Goal: Information Seeking & Learning: Learn about a topic

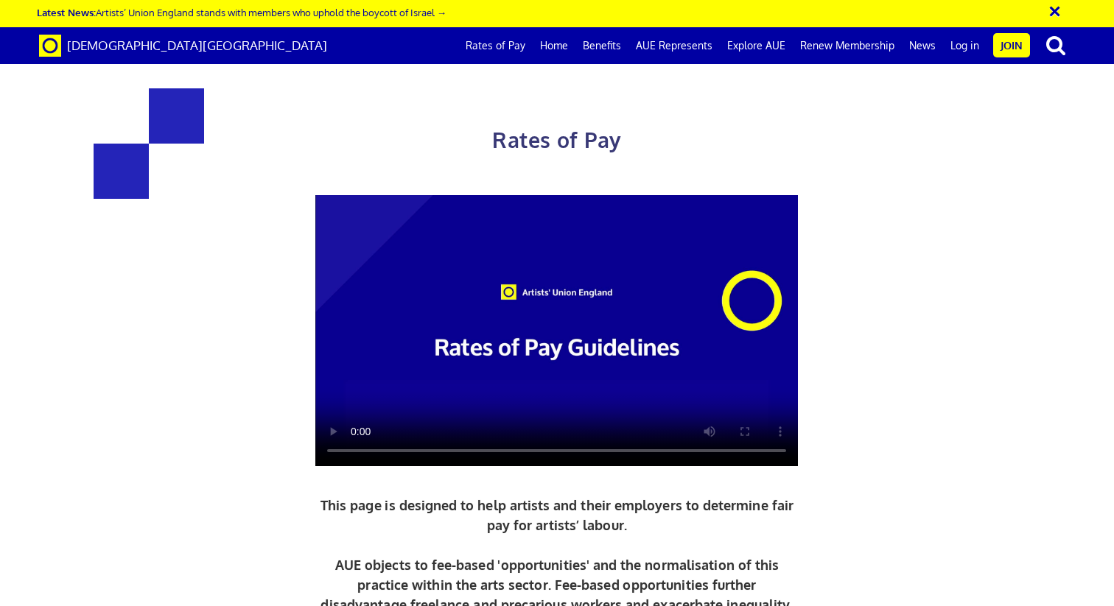
scroll to position [1860, 0]
drag, startPoint x: 0, startPoint y: 0, endPoint x: 430, endPoint y: 203, distance: 475.5
drag, startPoint x: 452, startPoint y: 192, endPoint x: 512, endPoint y: 223, distance: 67.2
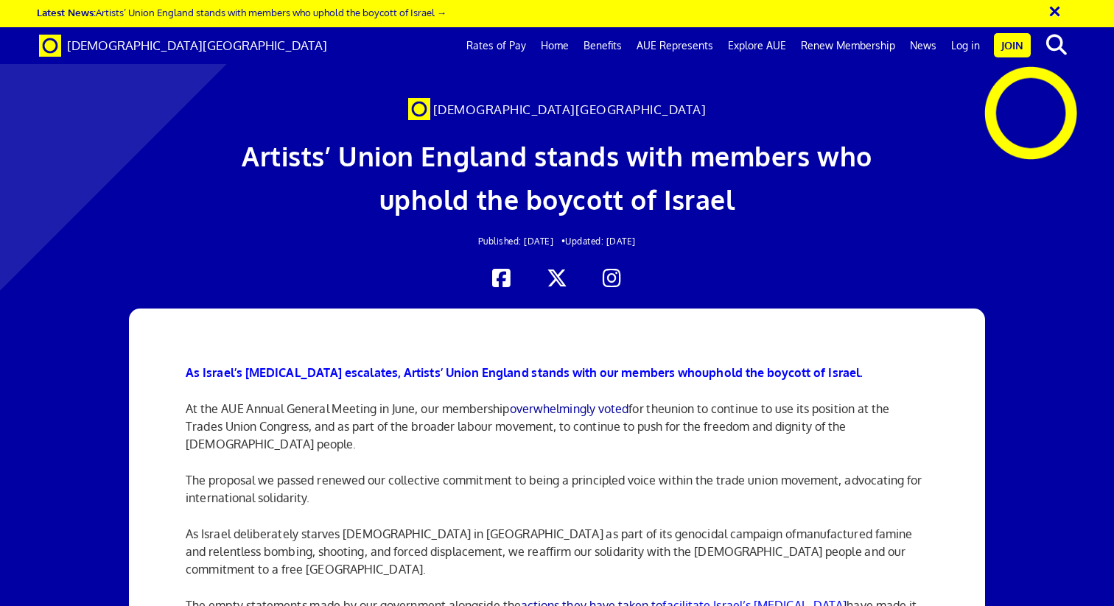
scroll to position [151, 0]
click at [541, 365] on b "As Israel’s [MEDICAL_DATA] escalates, Artists’ Union England stands with our me…" at bounding box center [444, 372] width 516 height 15
click at [541, 365] on b "As Israel’s genocide escalates, Artists’ Union England stands with our members …" at bounding box center [444, 372] width 516 height 15
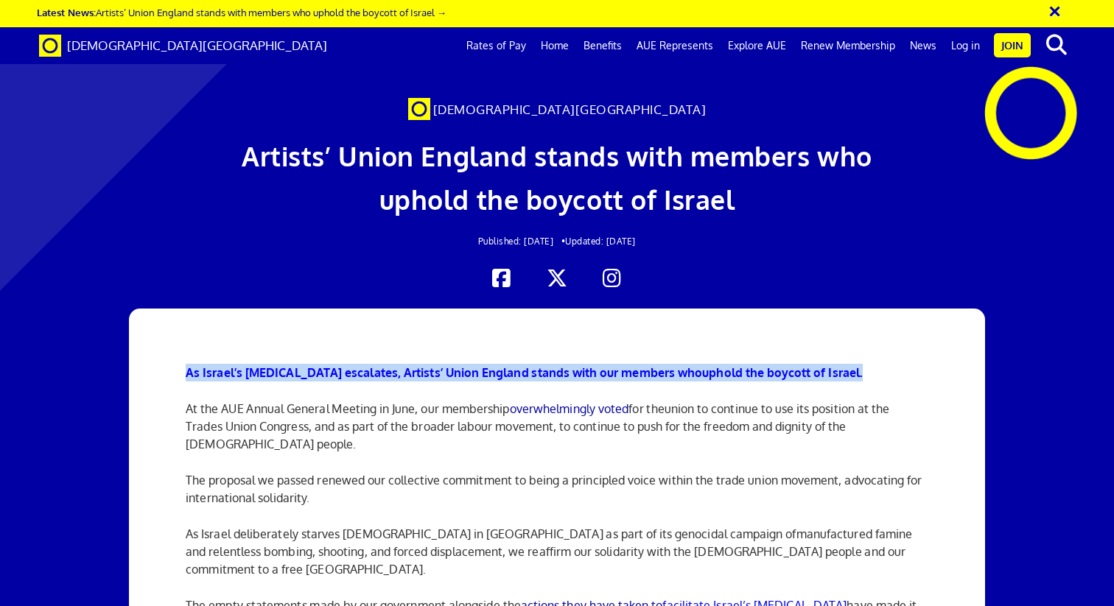
click at [541, 365] on b "As Israel’s genocide escalates, Artists’ Union England stands with our members …" at bounding box center [444, 372] width 516 height 15
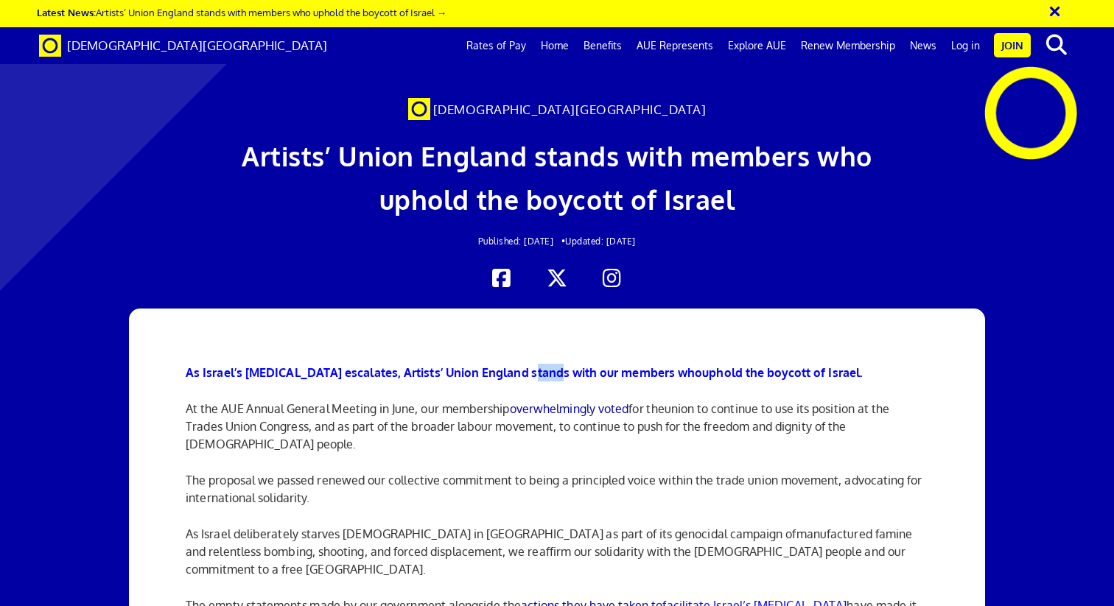
click at [541, 365] on b "As Israel’s genocide escalates, Artists’ Union England stands with our members …" at bounding box center [444, 372] width 516 height 15
click at [503, 401] on span "union to continue to use its position at the Trades Union Congress, and as part…" at bounding box center [537, 426] width 703 height 50
click at [504, 401] on span "union to continue to use its position at the Trades Union Congress, and as part…" at bounding box center [537, 426] width 703 height 50
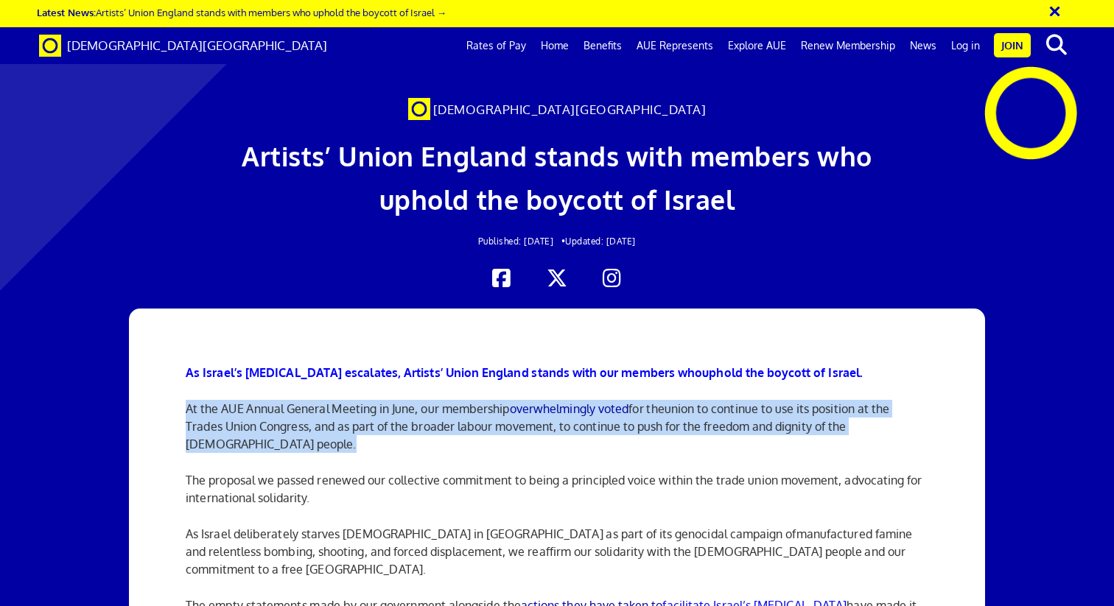
click at [504, 401] on span "union to continue to use its position at the Trades Union Congress, and as part…" at bounding box center [537, 426] width 703 height 50
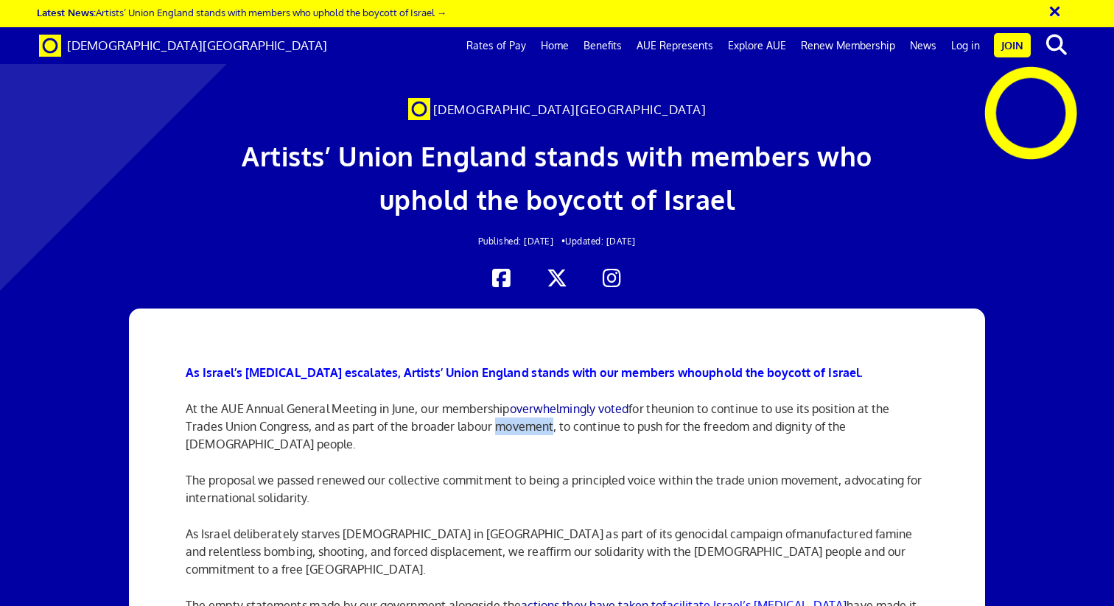
click at [504, 401] on span "union to continue to use its position at the Trades Union Congress, and as part…" at bounding box center [537, 426] width 703 height 50
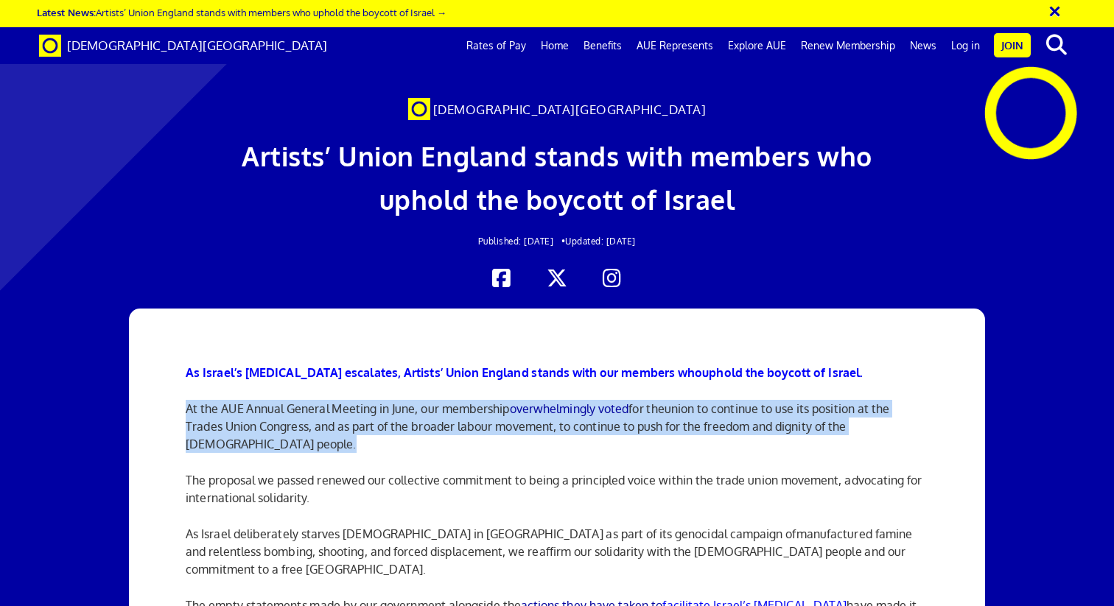
click at [504, 401] on span "union to continue to use its position at the Trades Union Congress, and as part…" at bounding box center [537, 426] width 703 height 50
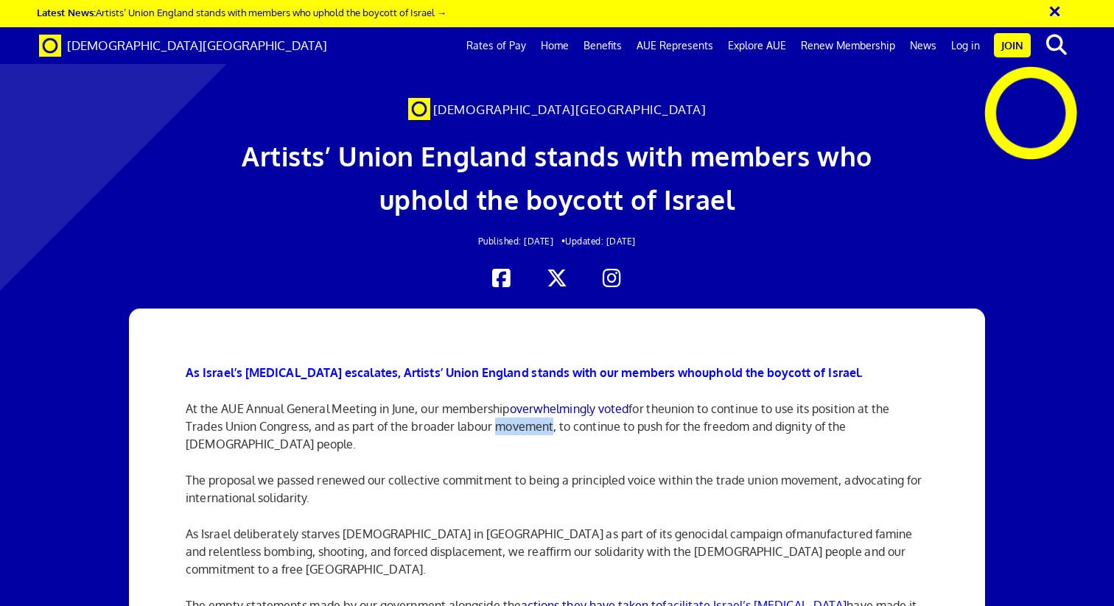
click at [504, 401] on span "union to continue to use its position at the Trades Union Congress, and as part…" at bounding box center [537, 426] width 703 height 50
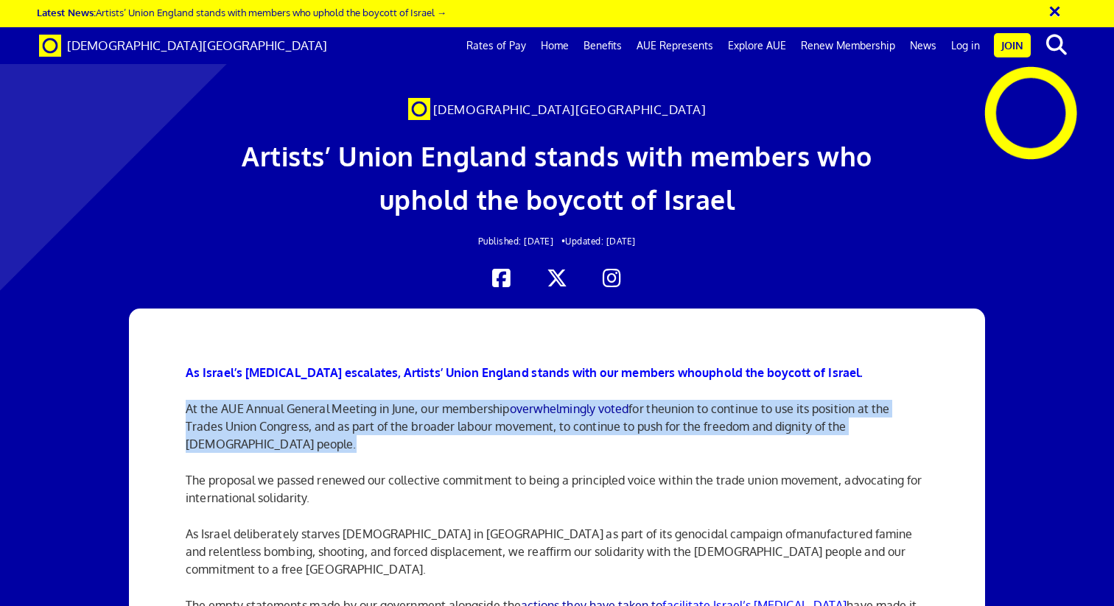
click at [504, 401] on span "union to continue to use its position at the Trades Union Congress, and as part…" at bounding box center [537, 426] width 703 height 50
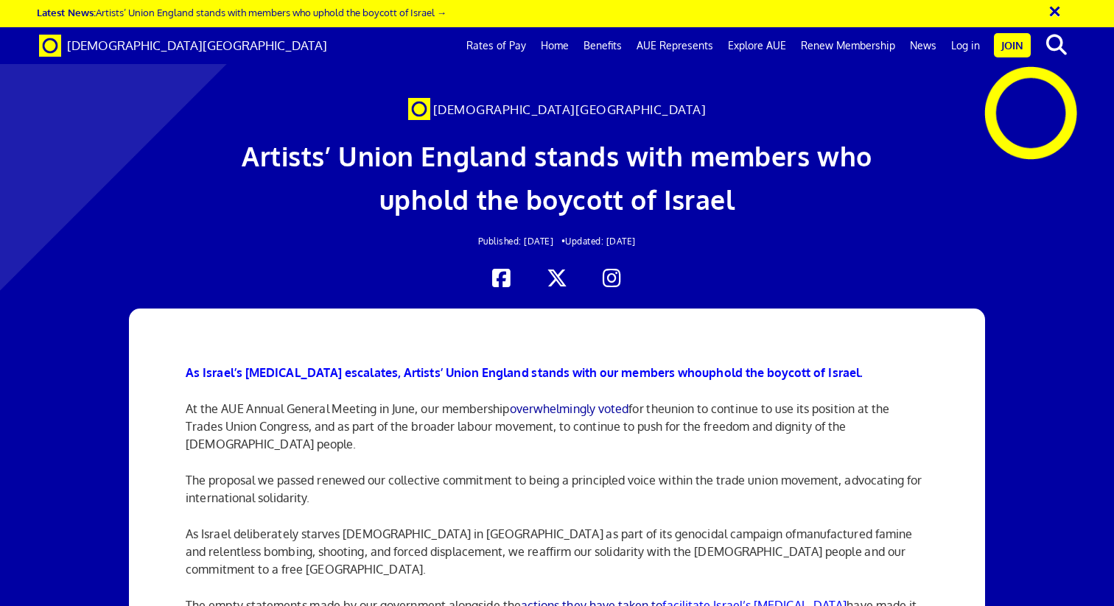
click at [477, 473] on span "The proposal we passed renewed our collective commitment to being a principled …" at bounding box center [554, 489] width 736 height 32
click at [478, 473] on span "The proposal we passed renewed our collective commitment to being a principled …" at bounding box center [554, 489] width 736 height 32
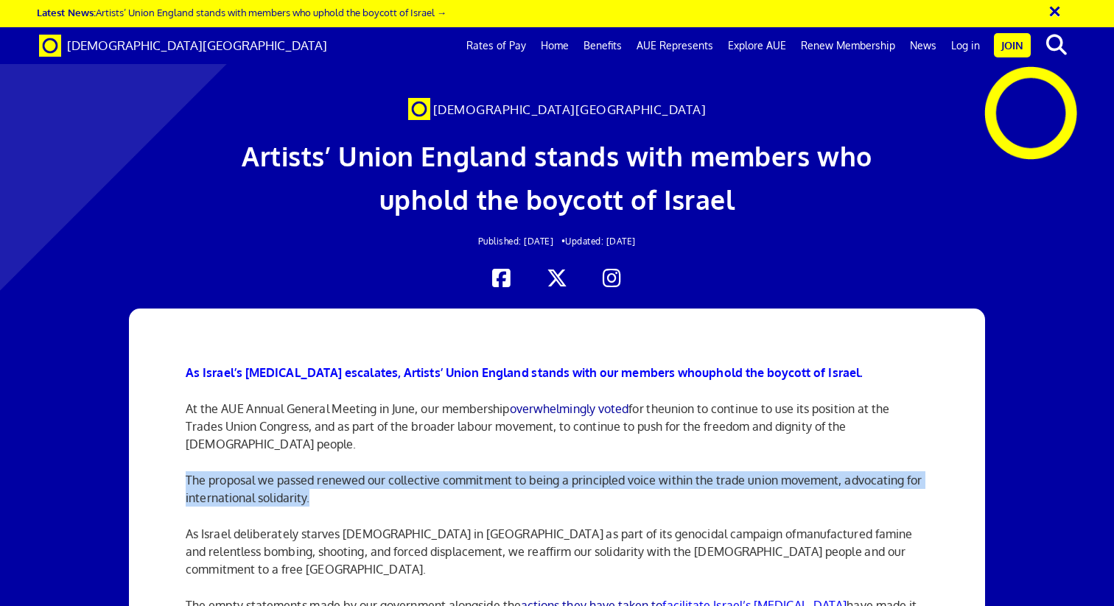
click at [478, 473] on span "The proposal we passed renewed our collective commitment to being a principled …" at bounding box center [554, 489] width 736 height 32
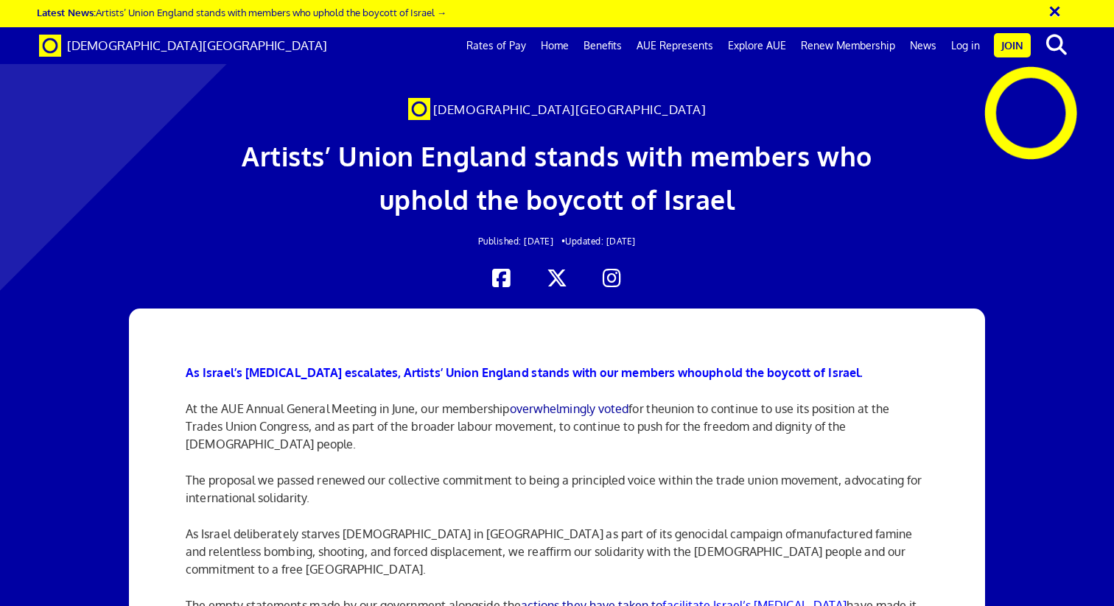
click at [423, 527] on span "manufactured famine and relentless bombing, shooting, and forced displacement, …" at bounding box center [549, 552] width 726 height 50
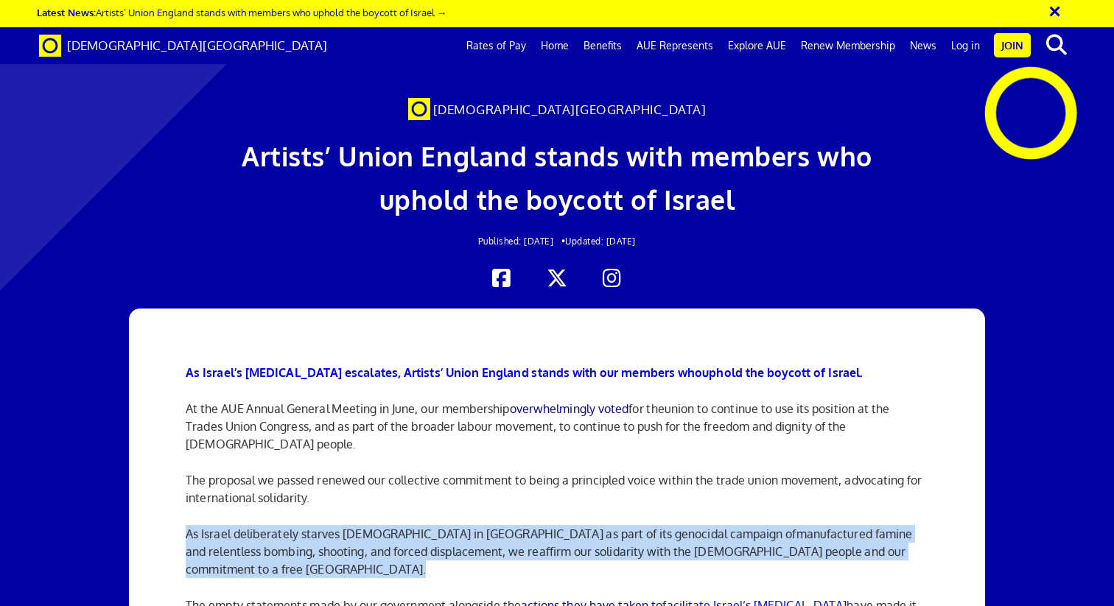
click at [423, 527] on span "manufactured famine and relentless bombing, shooting, and forced displacement, …" at bounding box center [549, 552] width 726 height 50
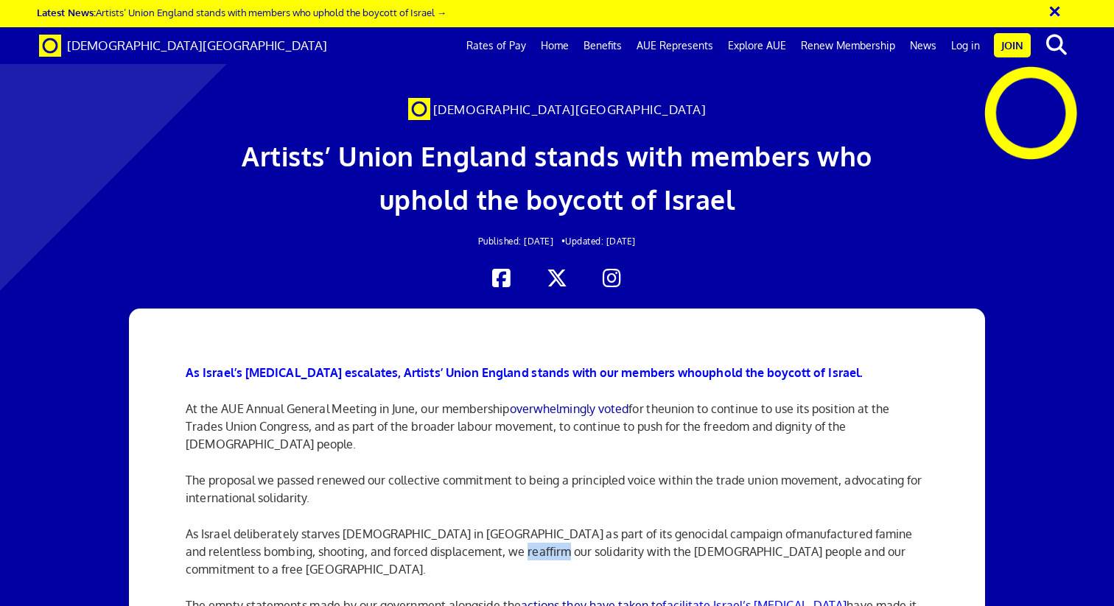
click at [423, 527] on span "manufactured famine and relentless bombing, shooting, and forced displacement, …" at bounding box center [549, 552] width 726 height 50
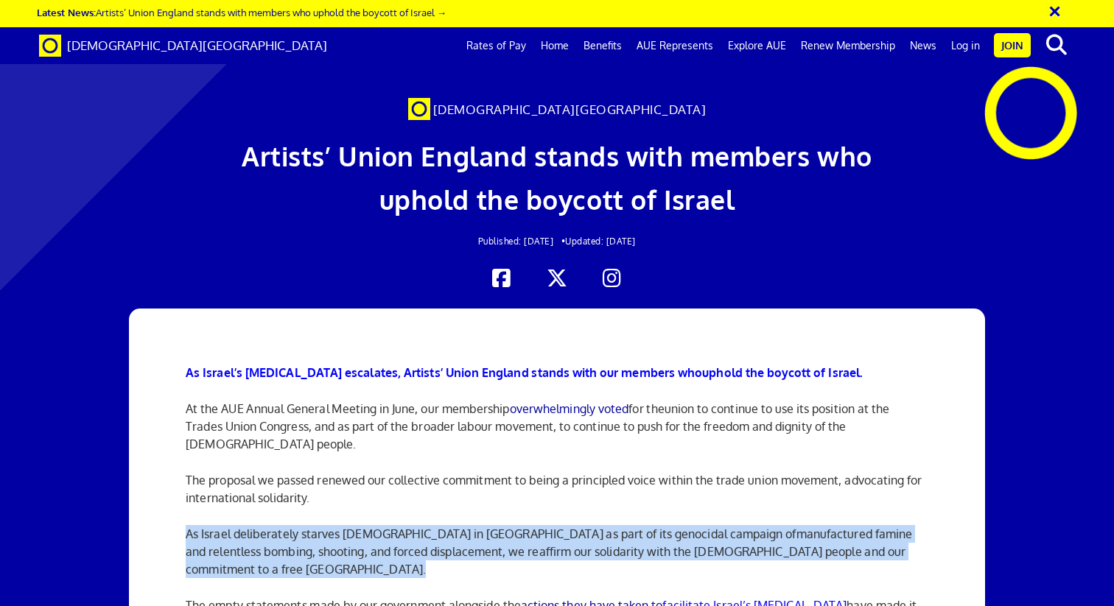
click at [423, 527] on span "manufactured famine and relentless bombing, shooting, and forced displacement, …" at bounding box center [549, 552] width 726 height 50
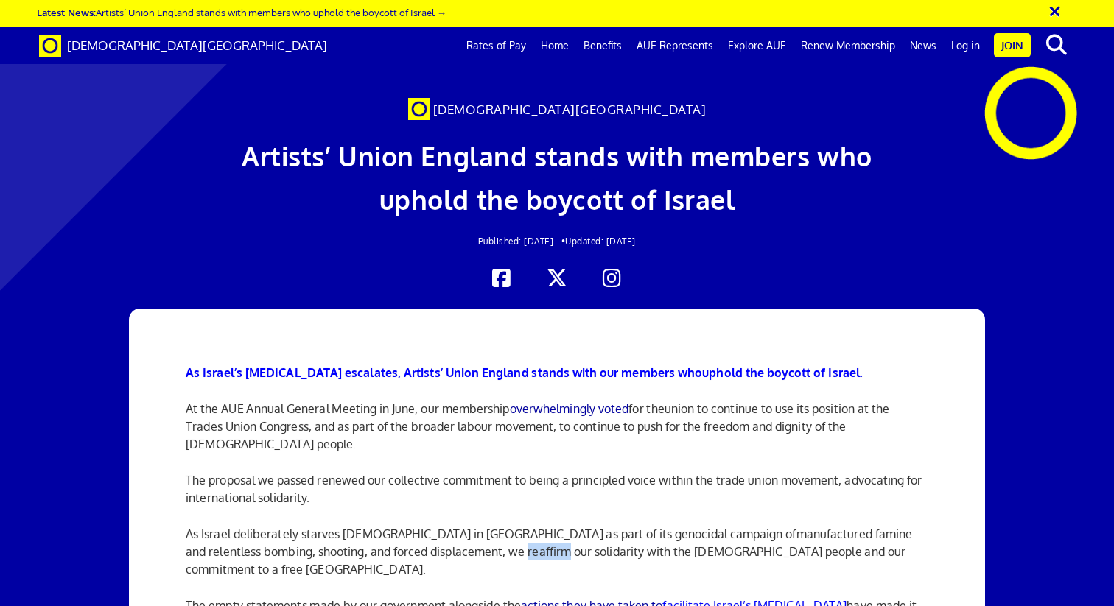
click at [423, 527] on span "manufactured famine and relentless bombing, shooting, and forced displacement, …" at bounding box center [549, 552] width 726 height 50
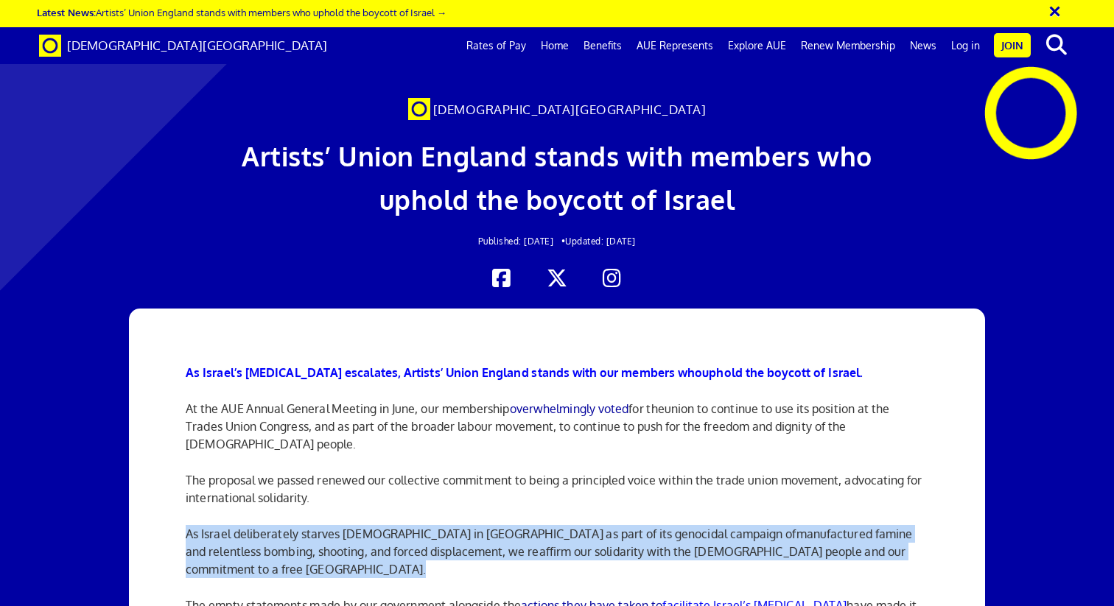
click at [423, 527] on span "manufactured famine and relentless bombing, shooting, and forced displacement, …" at bounding box center [549, 552] width 726 height 50
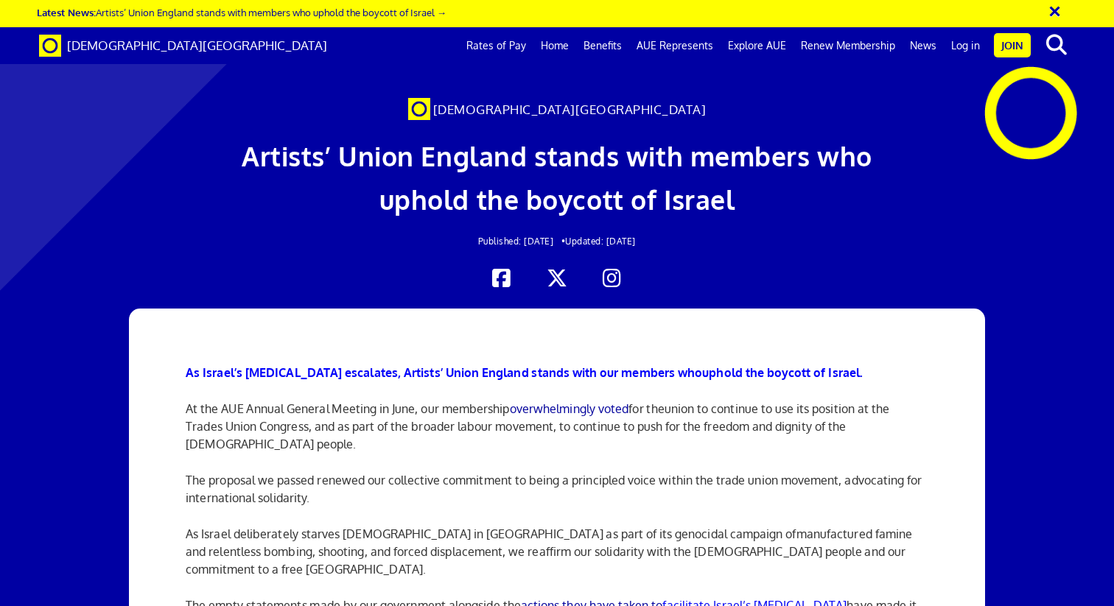
scroll to position [1076, 0]
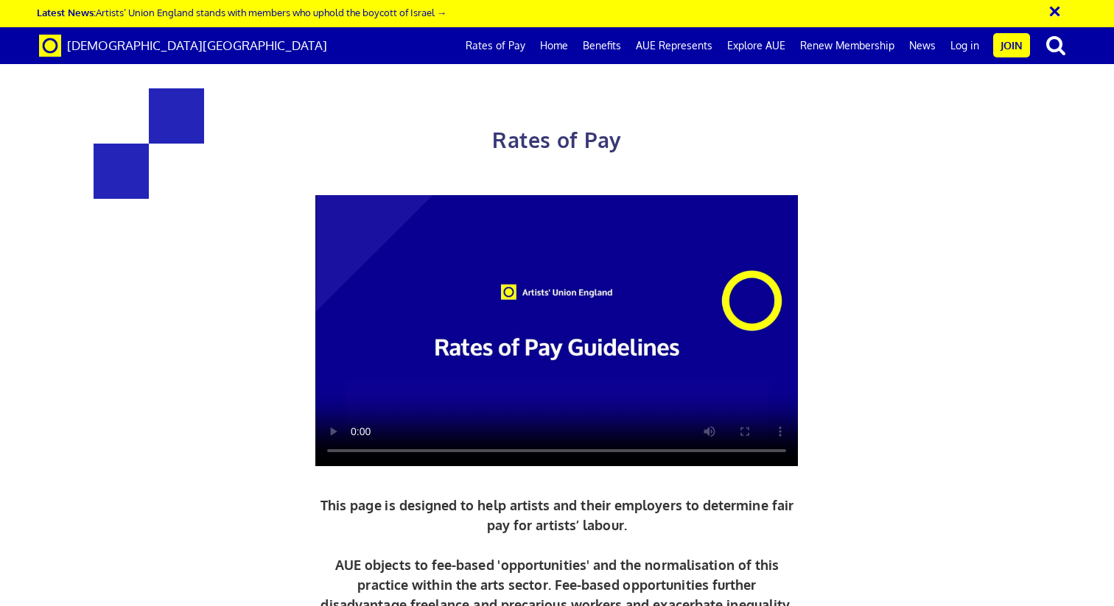
scroll to position [382, 0]
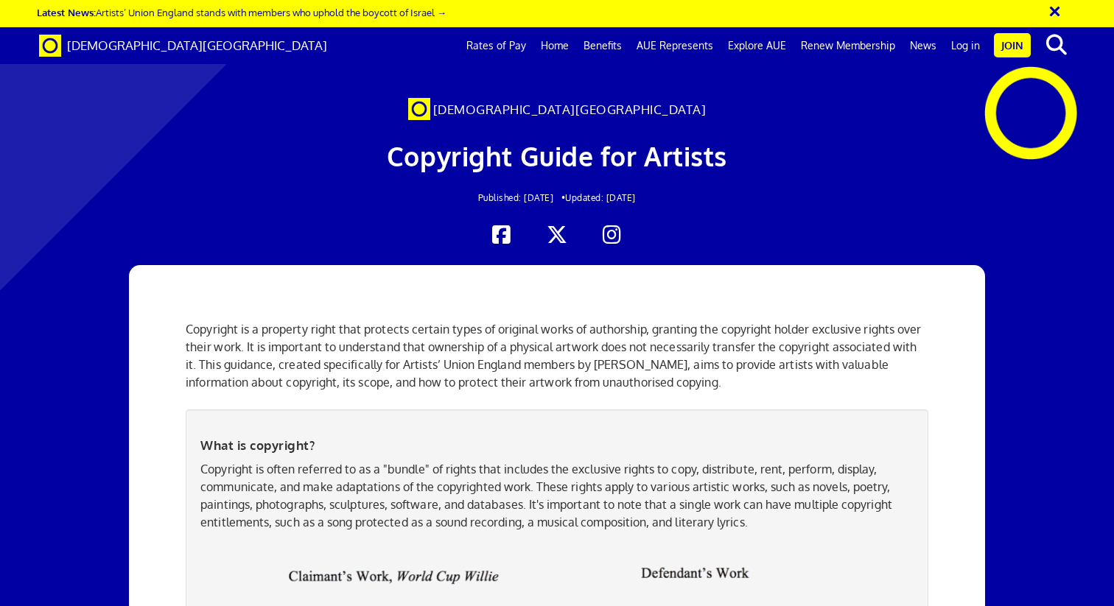
scroll to position [1498, 0]
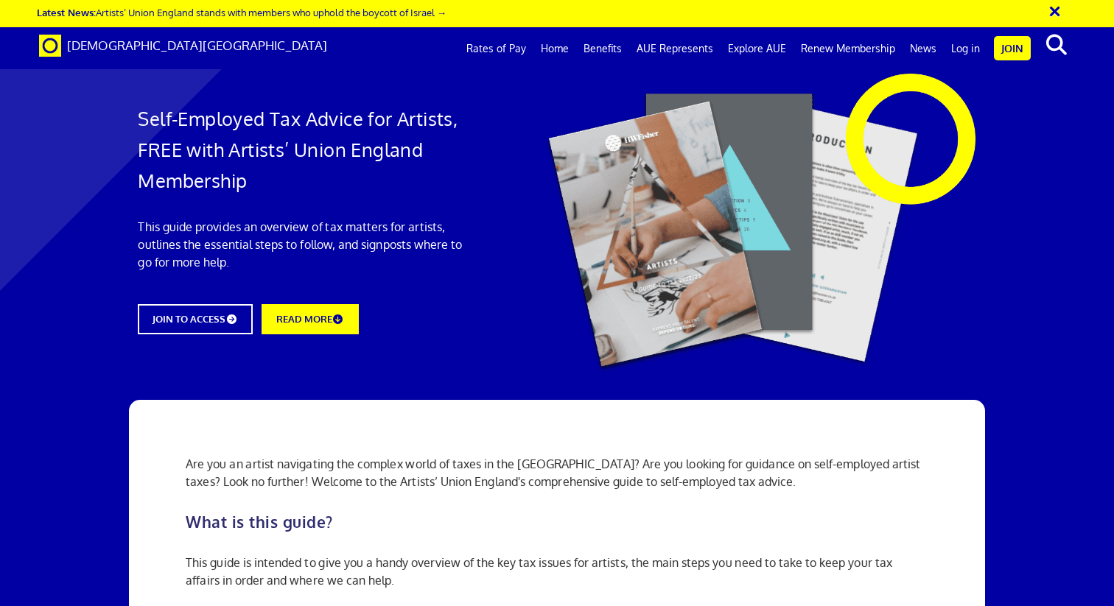
scroll to position [0, 356]
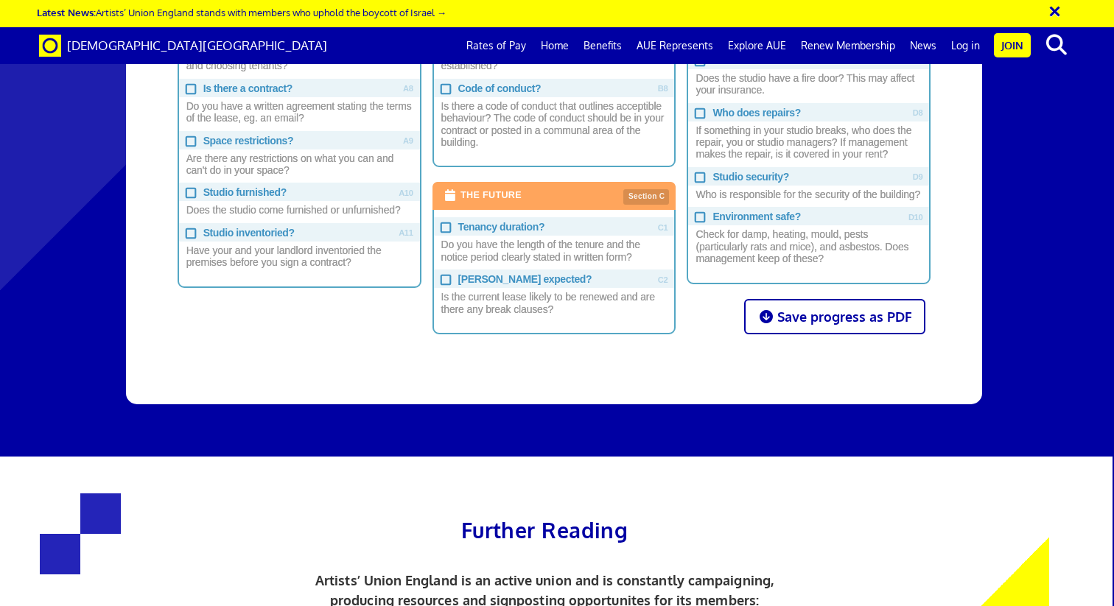
scroll to position [0, 1]
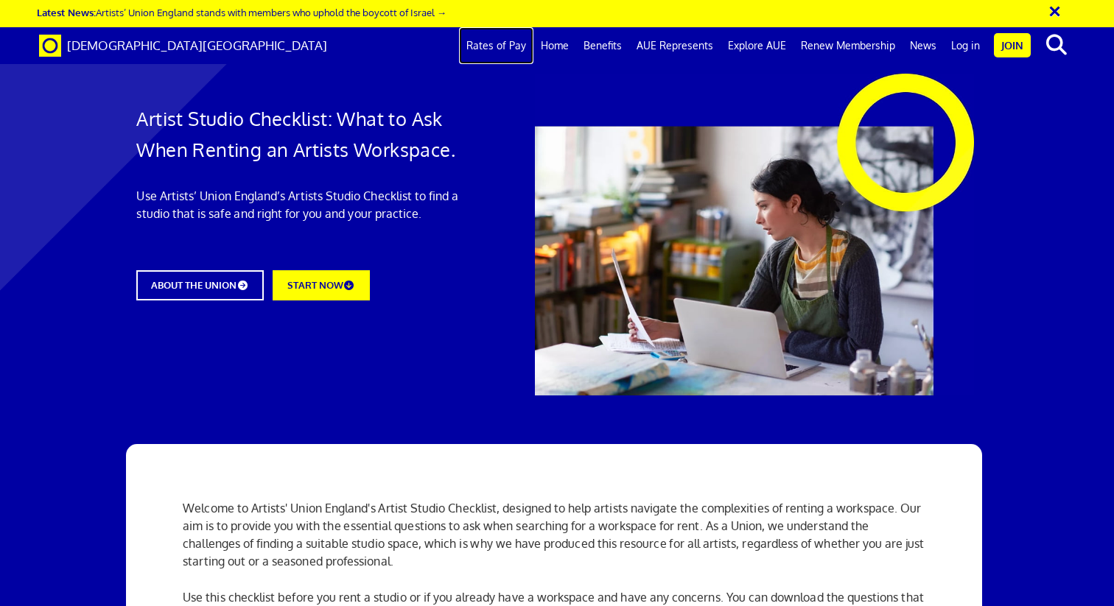
click at [499, 46] on link "Rates of Pay" at bounding box center [496, 45] width 74 height 37
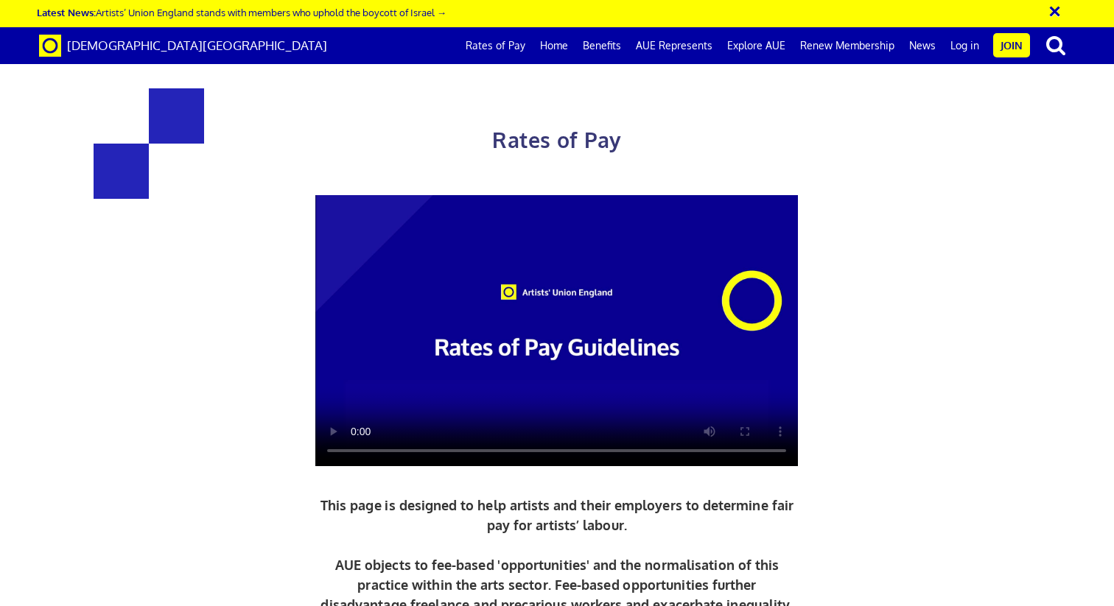
scroll to position [2387, 0]
click at [497, 42] on link "Rates of Pay" at bounding box center [495, 45] width 74 height 37
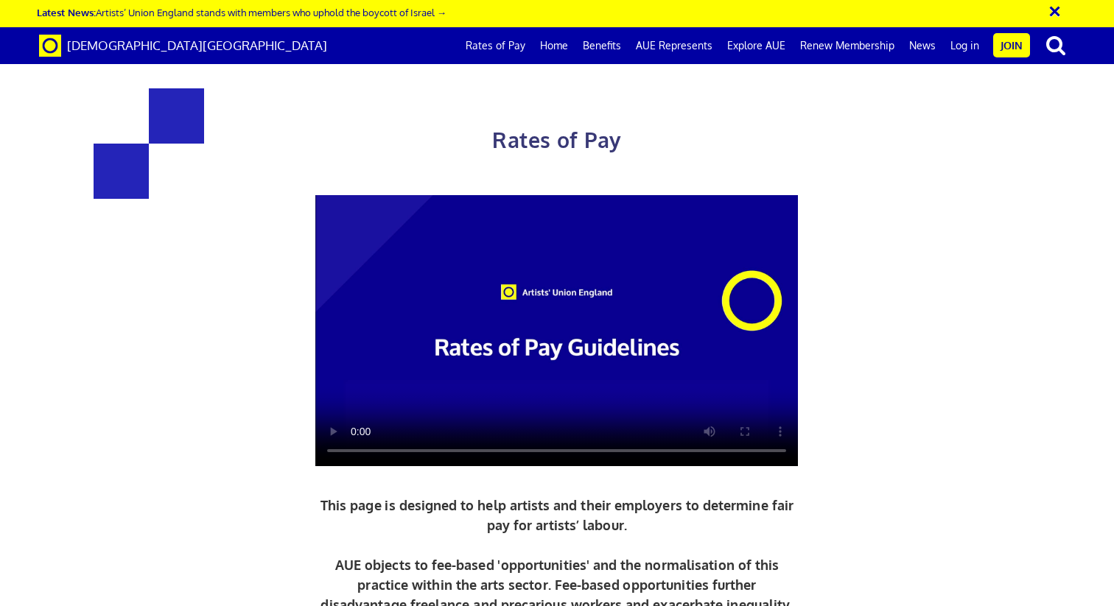
scroll to position [3917, 0]
